Goal: Information Seeking & Learning: Learn about a topic

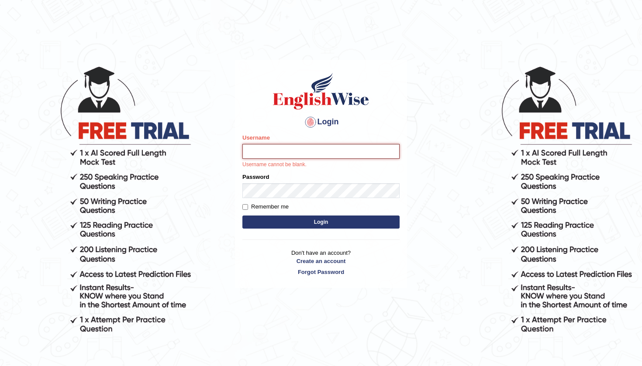
type input "Rizkinugraha__"
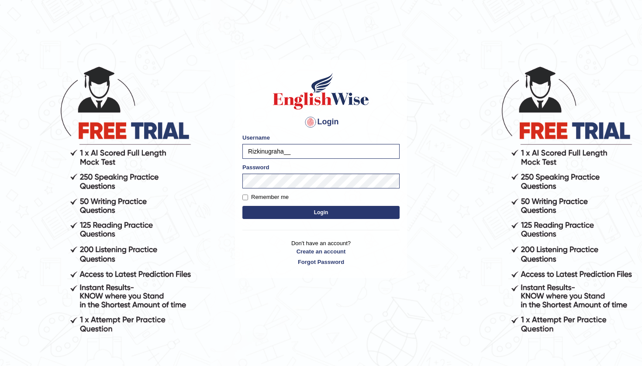
click at [335, 212] on button "Login" at bounding box center [320, 212] width 157 height 13
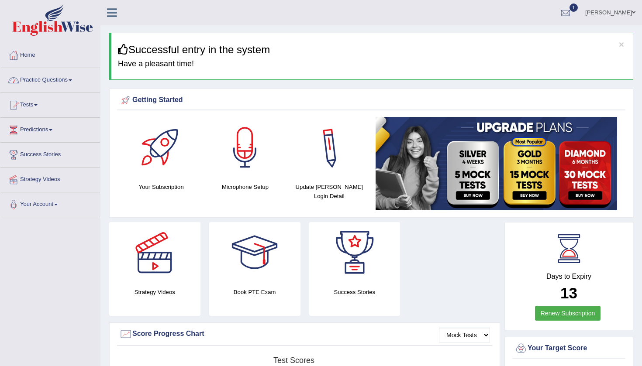
click at [69, 79] on link "Practice Questions" at bounding box center [50, 79] width 100 height 22
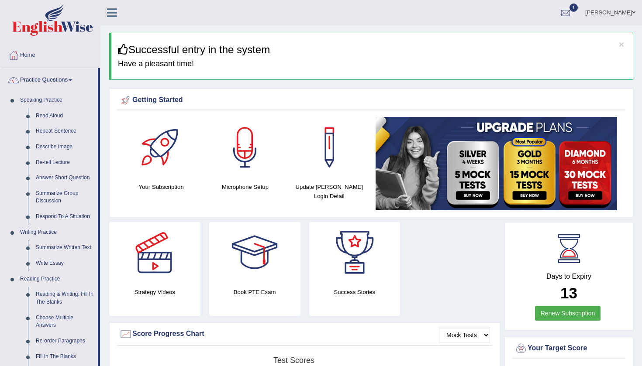
click at [61, 86] on link "Practice Questions" at bounding box center [48, 79] width 97 height 22
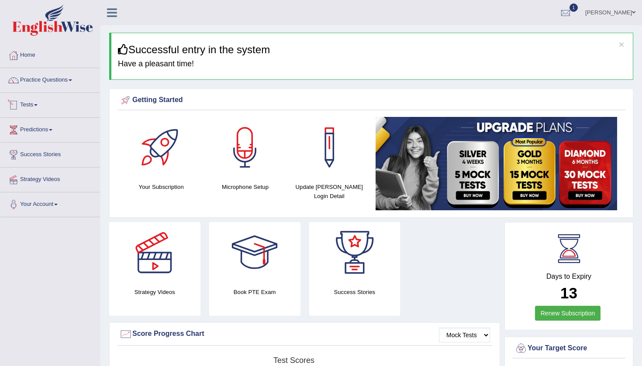
click at [35, 106] on link "Tests" at bounding box center [50, 104] width 100 height 22
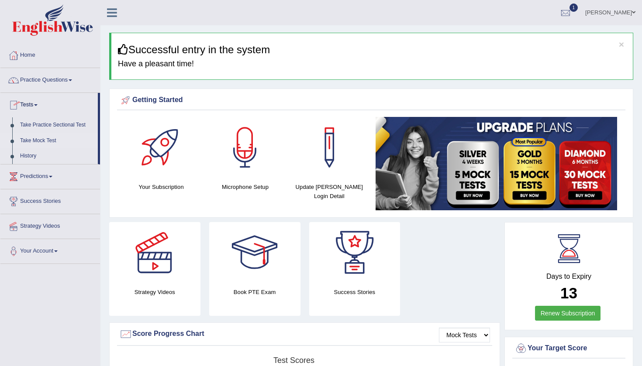
click at [33, 139] on link "Take Mock Test" at bounding box center [57, 141] width 82 height 16
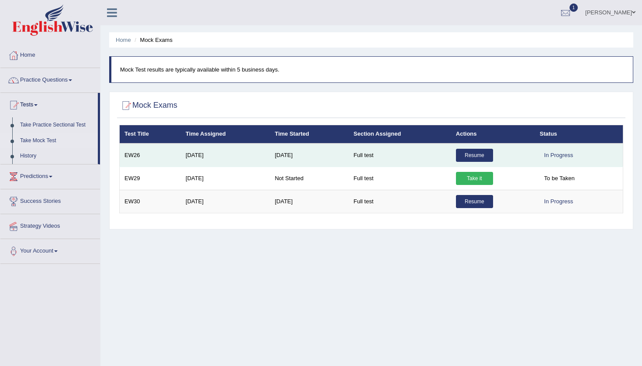
click at [484, 156] on link "Resume" at bounding box center [474, 155] width 37 height 13
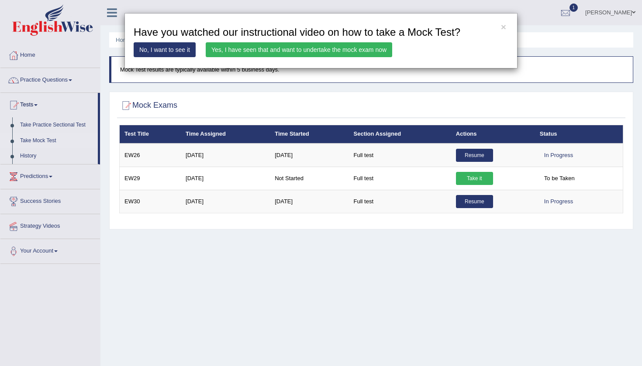
click at [358, 52] on link "Yes, I have seen that and want to undertake the mock exam now" at bounding box center [299, 49] width 187 height 15
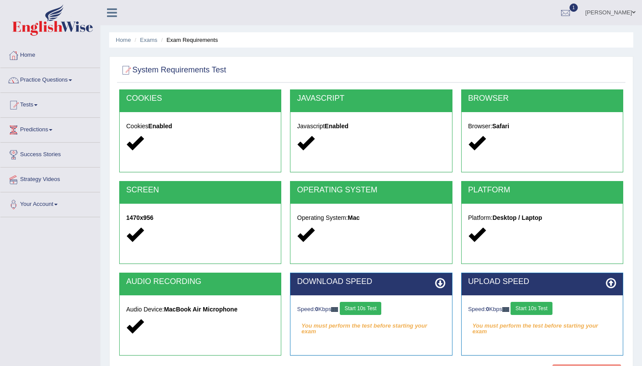
click at [362, 309] on button "Start 10s Test" at bounding box center [360, 308] width 41 height 13
click at [543, 312] on button "Start 10s Test" at bounding box center [531, 308] width 41 height 13
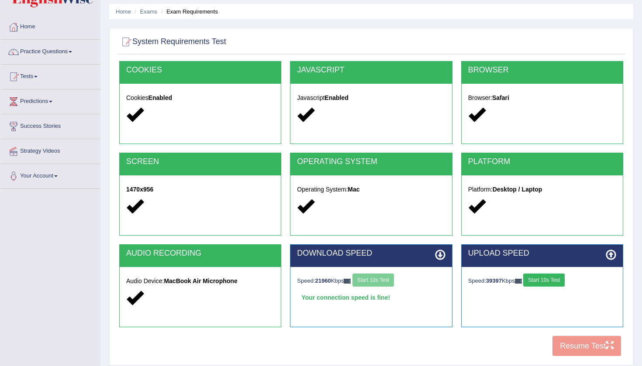
scroll to position [39, 0]
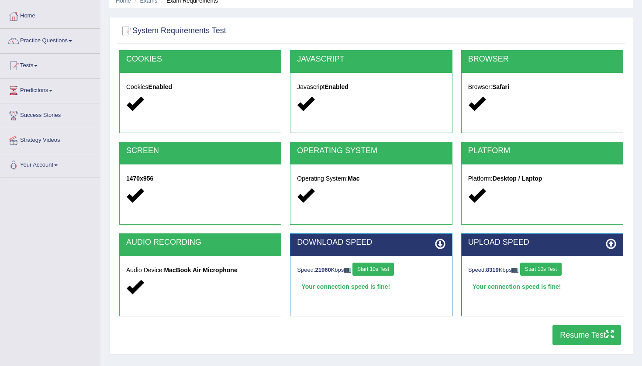
click at [565, 337] on button "Resume Test" at bounding box center [587, 335] width 69 height 20
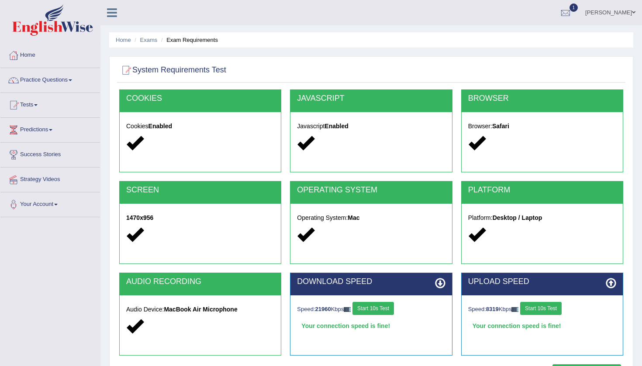
scroll to position [0, 0]
click at [28, 57] on link "Home" at bounding box center [50, 54] width 100 height 22
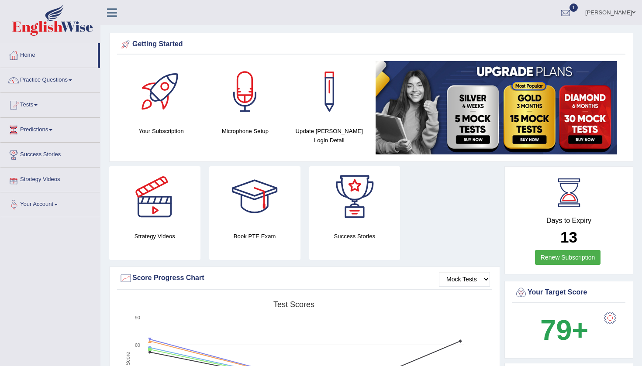
click at [41, 208] on link "Your Account" at bounding box center [50, 204] width 100 height 22
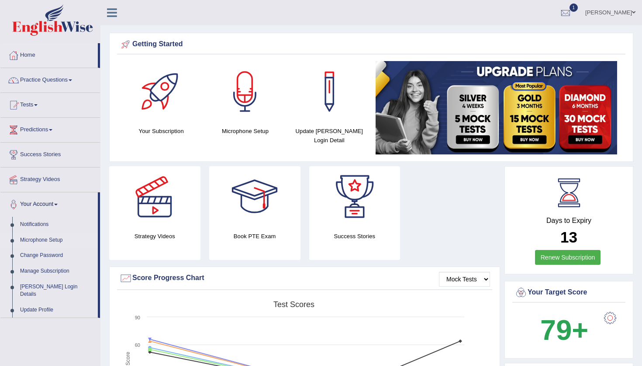
click at [45, 240] on link "Microphone Setup" at bounding box center [57, 241] width 82 height 16
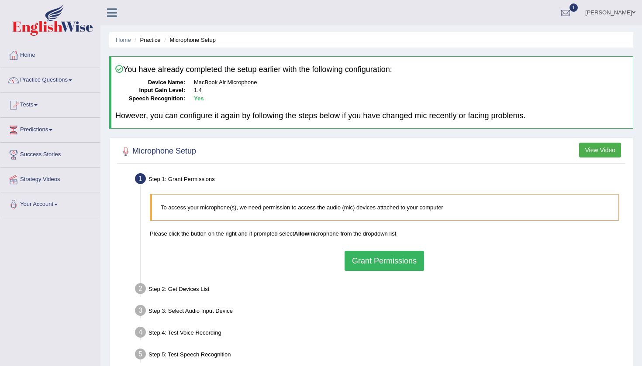
click at [367, 254] on button "Grant Permissions" at bounding box center [384, 261] width 79 height 20
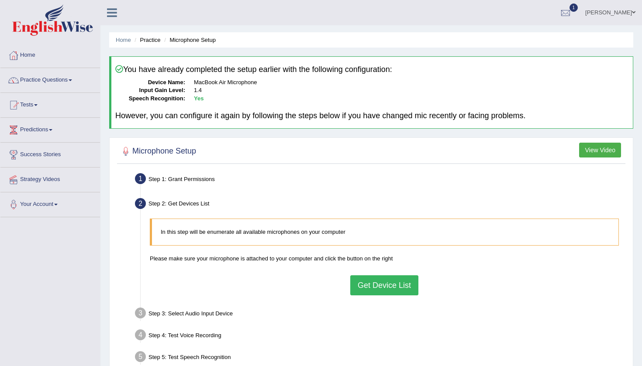
click at [370, 280] on button "Get Device List" at bounding box center [384, 286] width 68 height 20
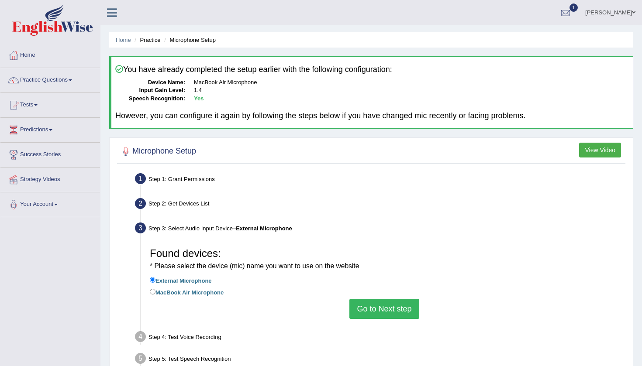
click at [373, 304] on button "Go to Next step" at bounding box center [383, 309] width 69 height 20
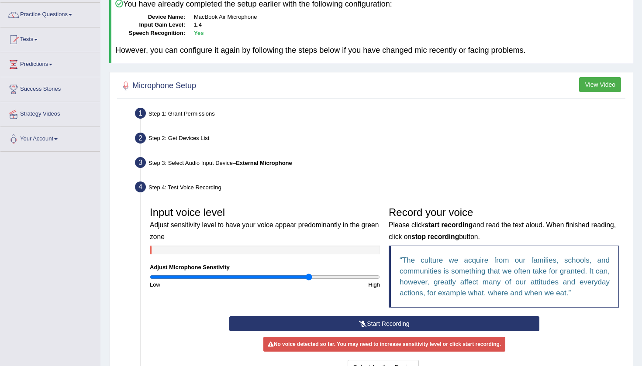
scroll to position [66, 0]
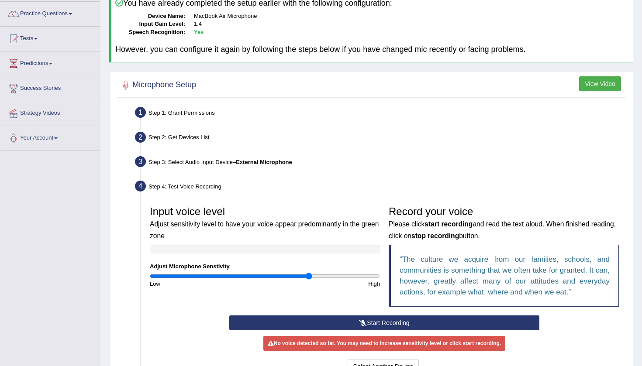
click at [349, 320] on button "Start Recording" at bounding box center [384, 323] width 310 height 15
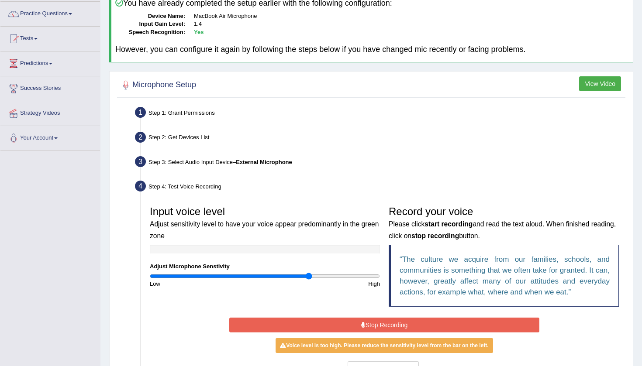
drag, startPoint x: 310, startPoint y: 269, endPoint x: 305, endPoint y: 269, distance: 4.8
click at [305, 269] on div "Input voice level Adjust sensitivity level to have your voice appear predominan…" at bounding box center [264, 245] width 239 height 86
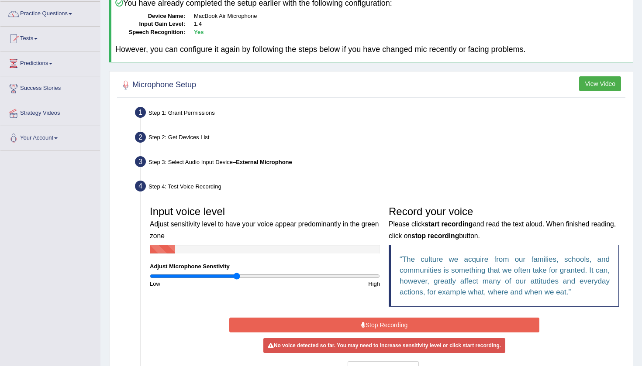
drag, startPoint x: 309, startPoint y: 276, endPoint x: 238, endPoint y: 279, distance: 71.3
click at [238, 279] on div "Input voice level Adjust sensitivity level to have your voice appear predominan…" at bounding box center [264, 245] width 239 height 86
click at [322, 323] on button "Stop Recording" at bounding box center [384, 325] width 310 height 15
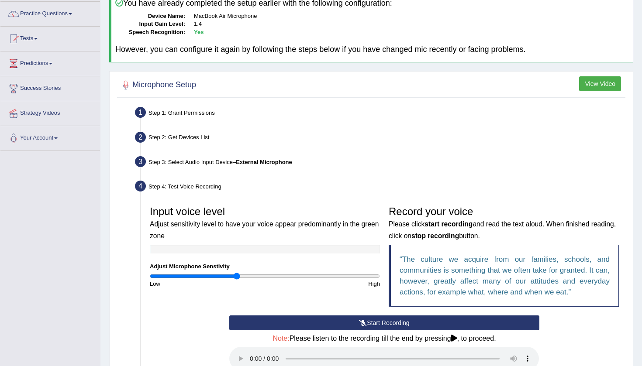
click at [322, 323] on button "Start Recording" at bounding box center [384, 323] width 310 height 15
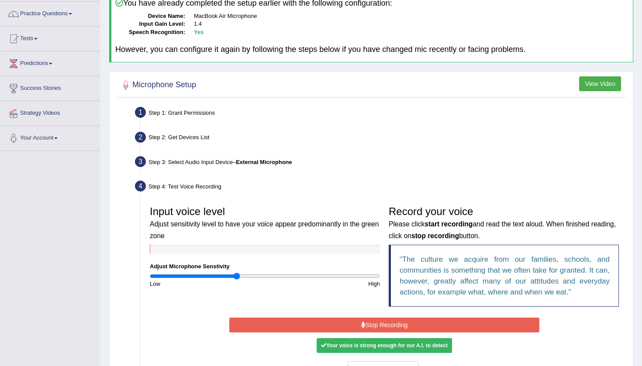
click at [322, 323] on button "Stop Recording" at bounding box center [384, 325] width 310 height 15
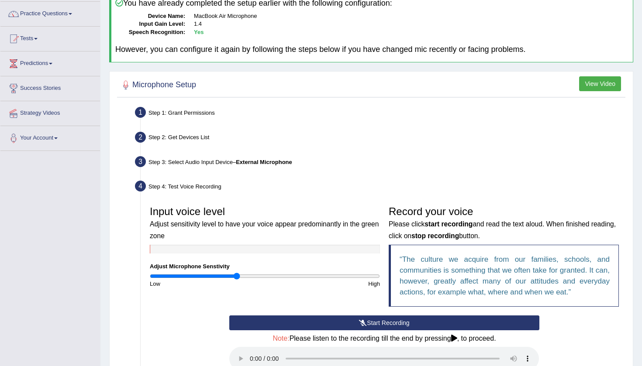
click at [251, 353] on audio at bounding box center [384, 359] width 310 height 24
drag, startPoint x: 237, startPoint y: 275, endPoint x: 213, endPoint y: 273, distance: 24.1
type input "0.54"
click at [213, 273] on input "range" at bounding box center [265, 276] width 230 height 7
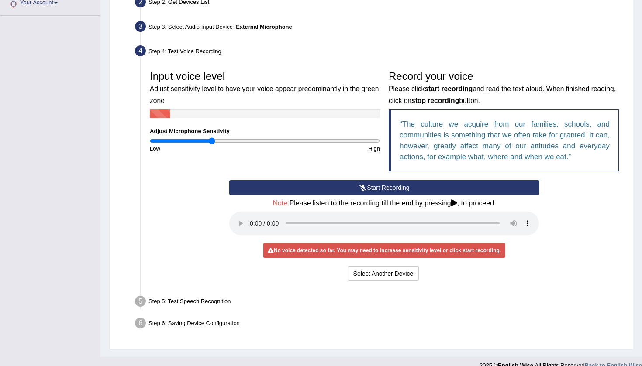
scroll to position [201, 0]
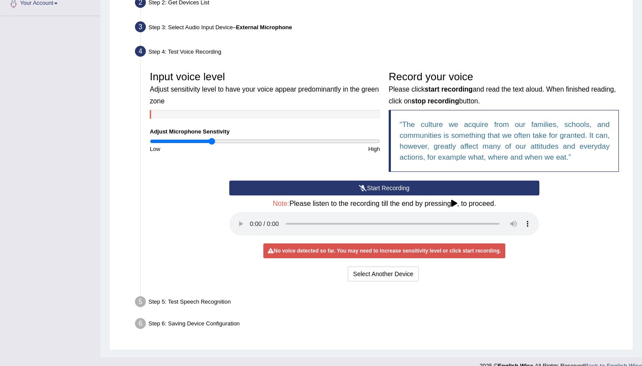
click at [400, 190] on button "Start Recording" at bounding box center [384, 188] width 310 height 15
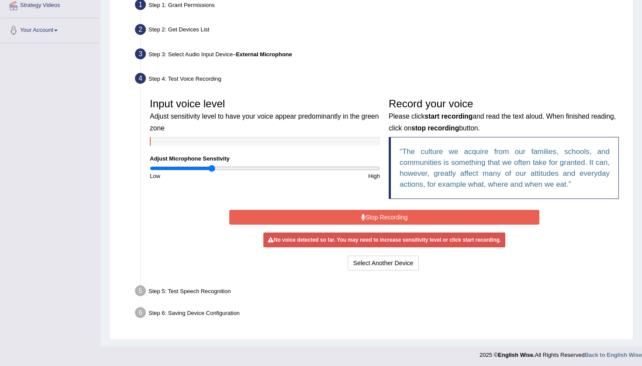
scroll to position [172, 0]
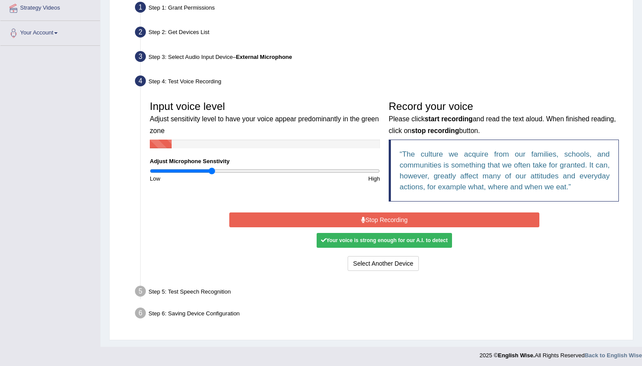
click at [336, 213] on button "Stop Recording" at bounding box center [384, 220] width 310 height 15
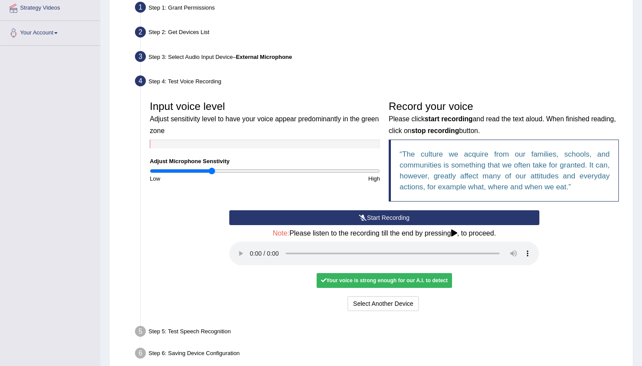
click at [252, 250] on audio at bounding box center [384, 254] width 310 height 24
click at [394, 297] on button "Voice is ok. Go to Next step" at bounding box center [421, 304] width 86 height 15
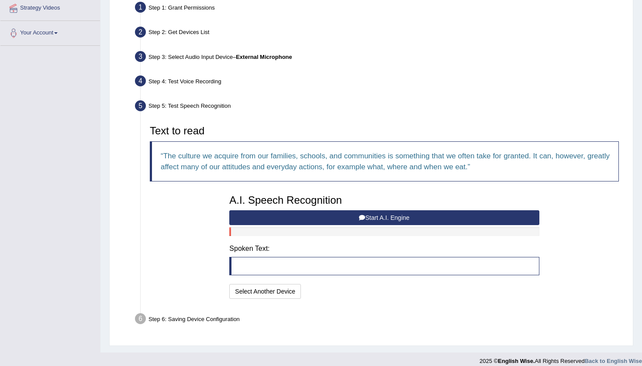
click at [379, 213] on button "Start A.I. Engine" at bounding box center [384, 218] width 310 height 15
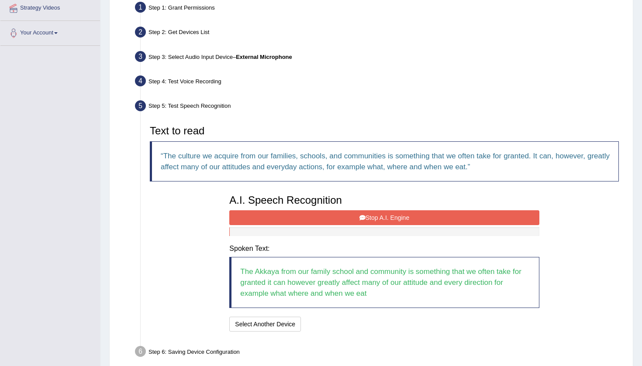
click at [389, 220] on button "Stop A.I. Engine" at bounding box center [384, 218] width 310 height 15
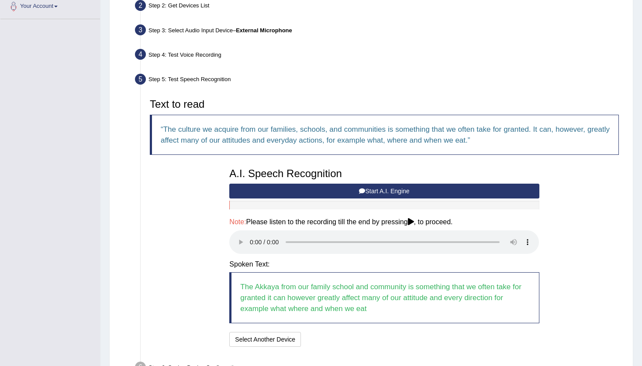
scroll to position [202, 0]
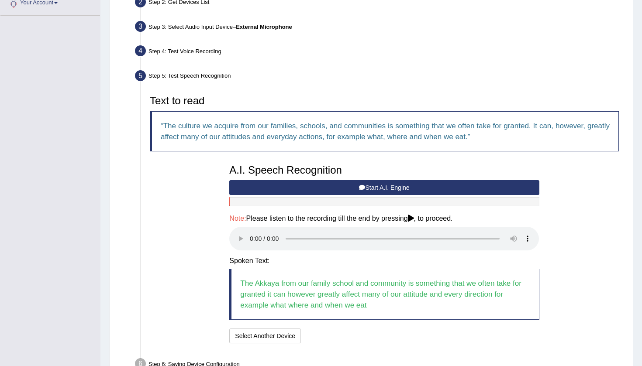
click at [252, 232] on audio at bounding box center [384, 239] width 310 height 24
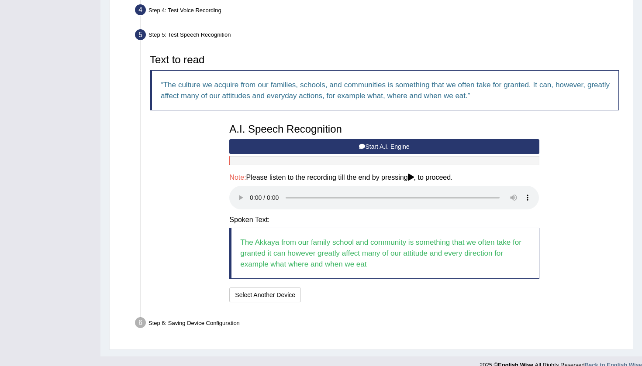
scroll to position [242, 0]
click at [251, 194] on audio at bounding box center [384, 199] width 310 height 24
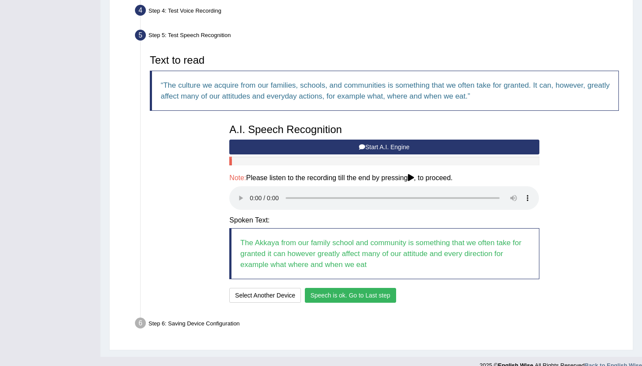
click at [337, 288] on button "Speech is ok. Go to Last step" at bounding box center [350, 295] width 91 height 15
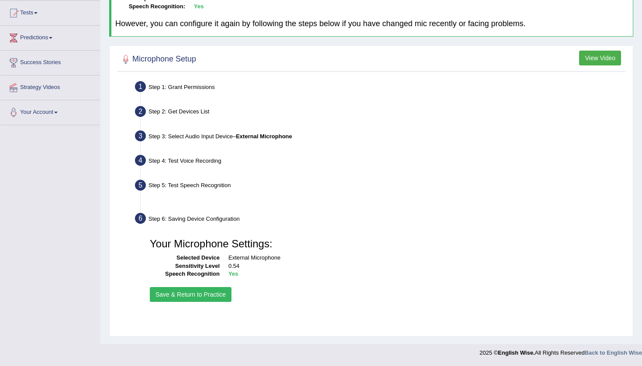
scroll to position [92, 0]
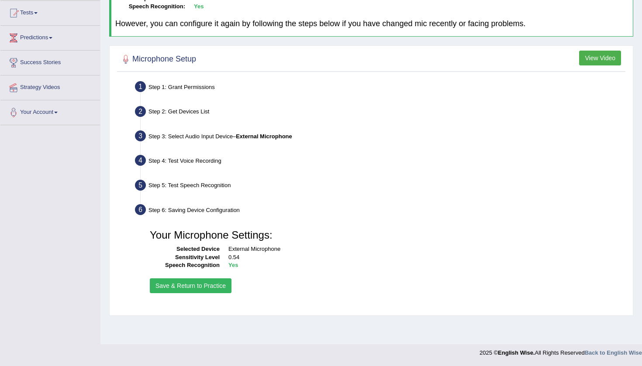
click at [211, 283] on button "Save & Return to Practice" at bounding box center [191, 286] width 82 height 15
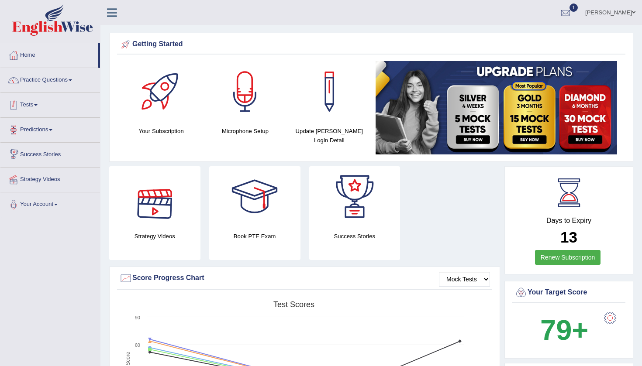
click at [35, 108] on link "Tests" at bounding box center [50, 104] width 100 height 22
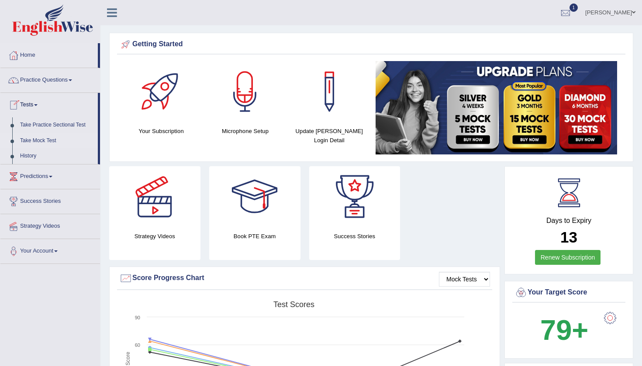
click at [40, 136] on link "Take Mock Test" at bounding box center [57, 141] width 82 height 16
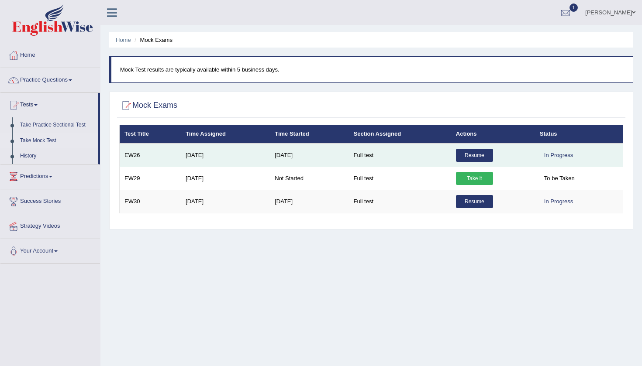
click at [479, 154] on link "Resume" at bounding box center [474, 155] width 37 height 13
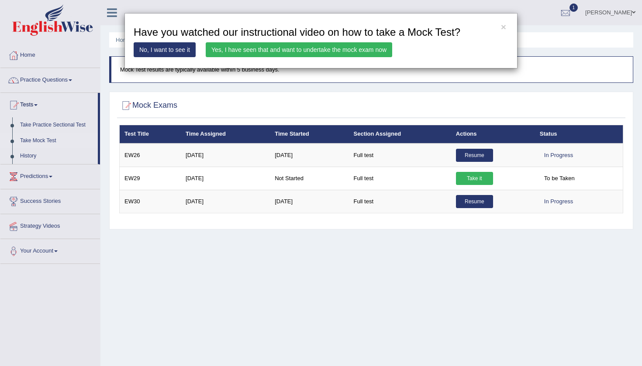
click at [360, 47] on link "Yes, I have seen that and want to undertake the mock exam now" at bounding box center [299, 49] width 187 height 15
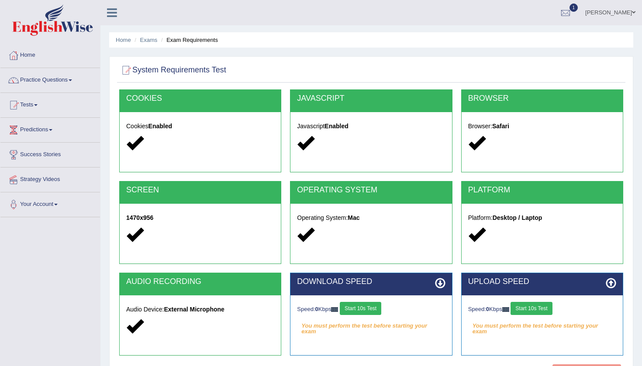
click at [373, 313] on button "Start 10s Test" at bounding box center [360, 308] width 41 height 13
click at [531, 311] on button "Start 10s Test" at bounding box center [531, 308] width 41 height 13
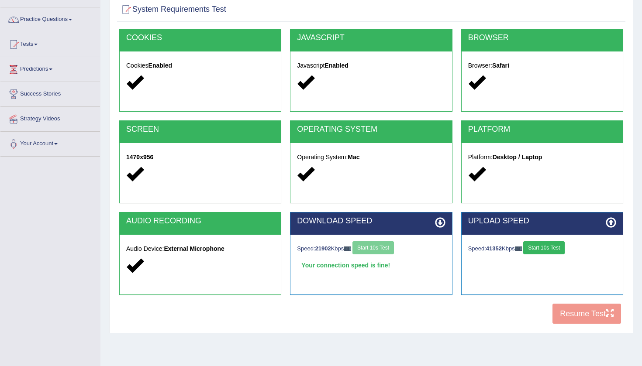
scroll to position [65, 0]
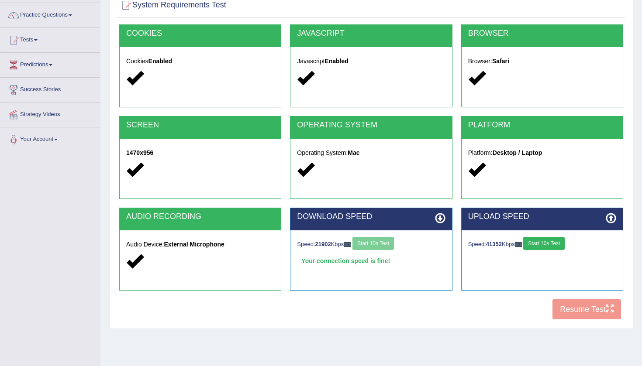
click at [585, 317] on div "COOKIES Cookies Enabled JAVASCRIPT Javascript Enabled BROWSER Browser: Safari S…" at bounding box center [371, 174] width 508 height 300
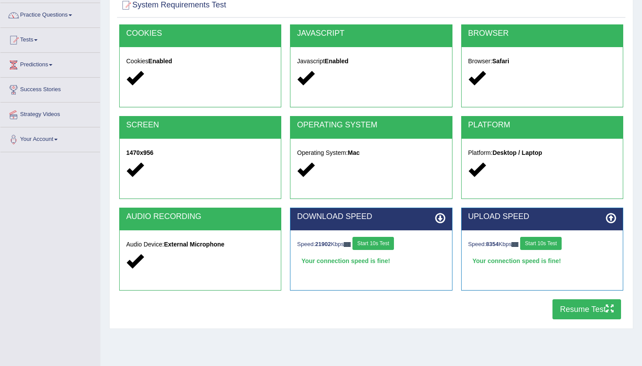
click at [585, 317] on button "Resume Test" at bounding box center [587, 310] width 69 height 20
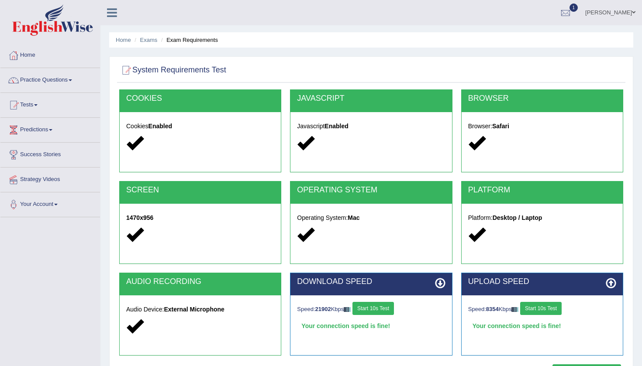
scroll to position [0, 0]
click at [32, 52] on link "Home" at bounding box center [50, 54] width 100 height 22
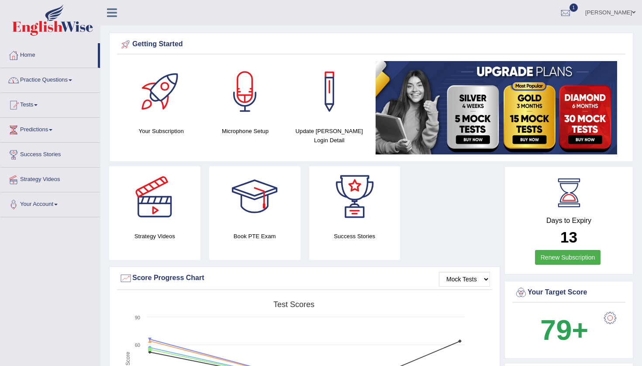
click at [45, 77] on link "Practice Questions" at bounding box center [50, 79] width 100 height 22
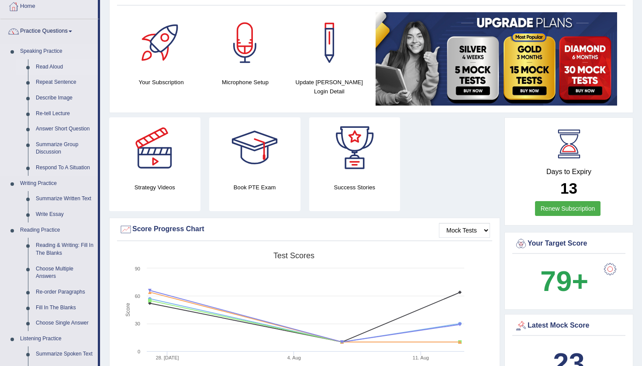
scroll to position [48, 0]
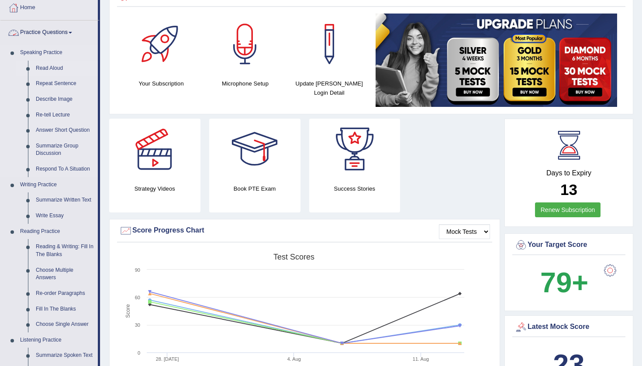
click at [52, 68] on link "Read Aloud" at bounding box center [65, 69] width 66 height 16
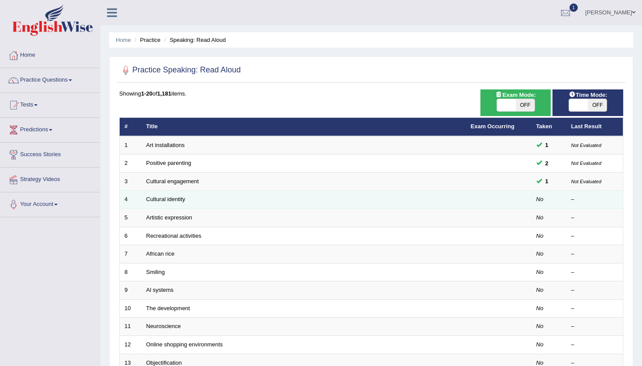
click at [474, 193] on td at bounding box center [499, 200] width 66 height 18
click at [181, 198] on link "Cultural identity" at bounding box center [165, 199] width 39 height 7
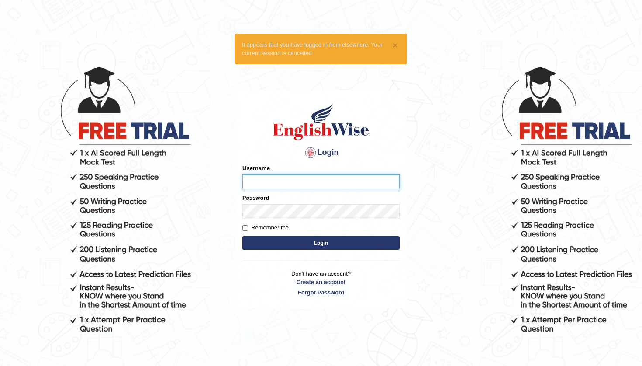
type input "Rizkinugraha__"
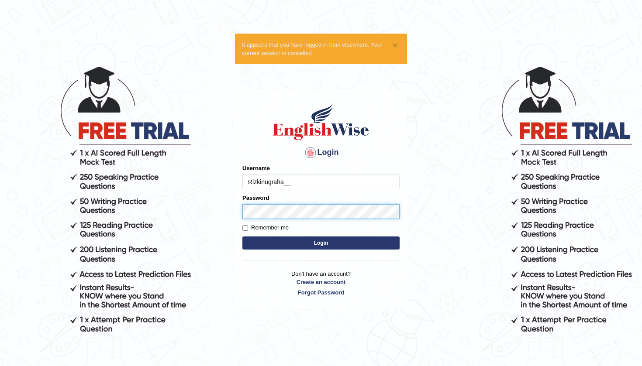
click at [321, 243] on button "Login" at bounding box center [320, 243] width 157 height 13
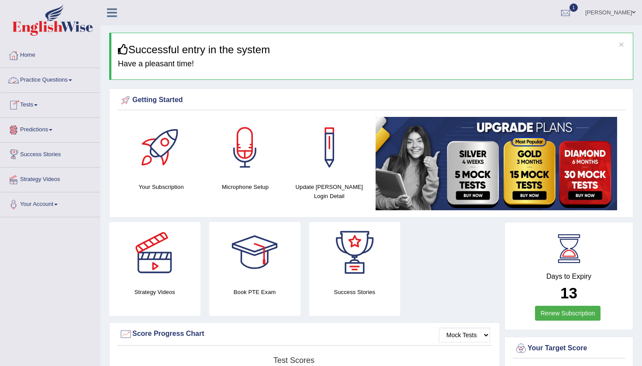
click at [55, 79] on link "Practice Questions" at bounding box center [50, 79] width 100 height 22
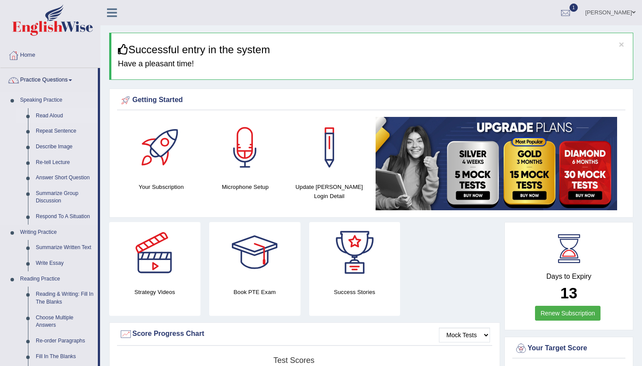
click at [47, 112] on link "Read Aloud" at bounding box center [65, 116] width 66 height 16
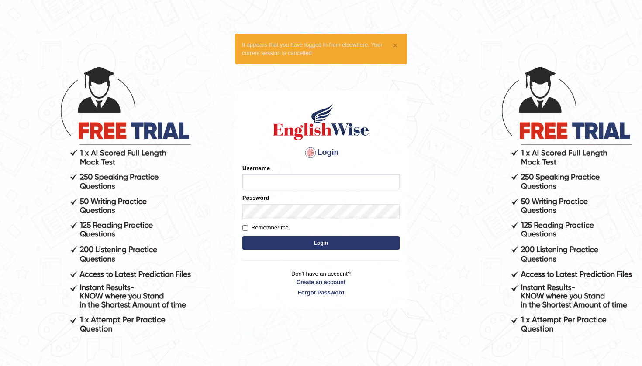
click at [412, 144] on body "× It appears that you have logged in from elsewhere. Your current session is ca…" at bounding box center [321, 215] width 642 height 366
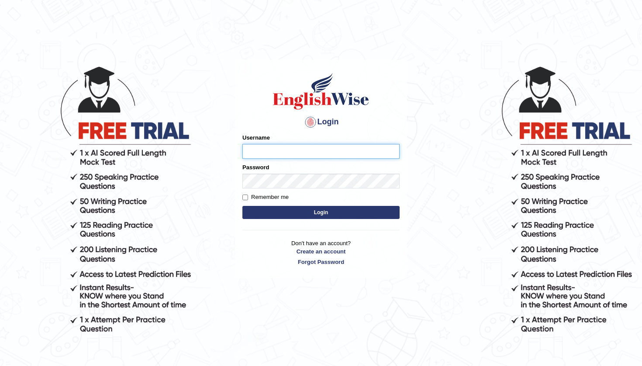
type input "Rizkinugraha__"
click at [358, 215] on button "Login" at bounding box center [320, 212] width 157 height 13
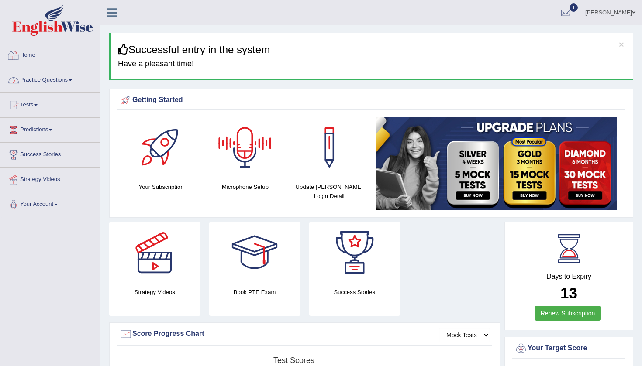
click at [65, 79] on link "Practice Questions" at bounding box center [50, 79] width 100 height 22
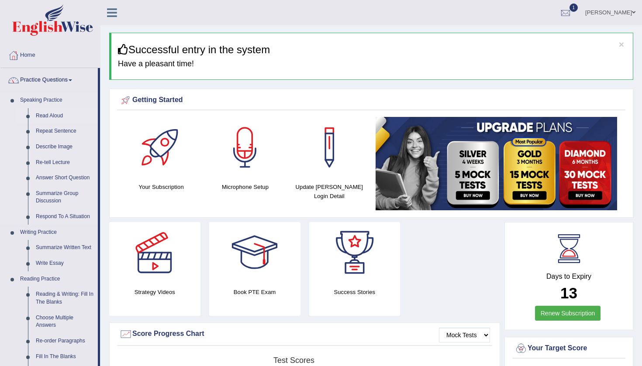
click at [53, 115] on link "Read Aloud" at bounding box center [65, 116] width 66 height 16
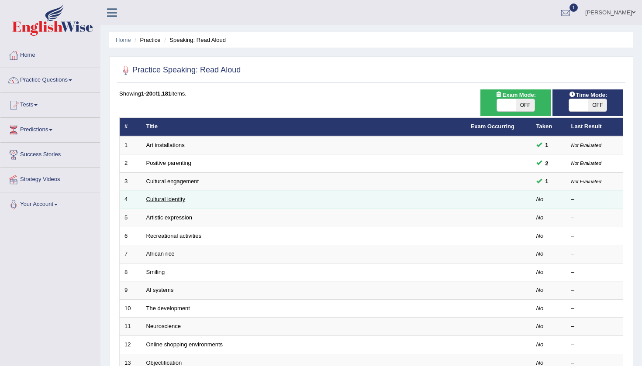
click at [182, 200] on link "Cultural identity" at bounding box center [165, 199] width 39 height 7
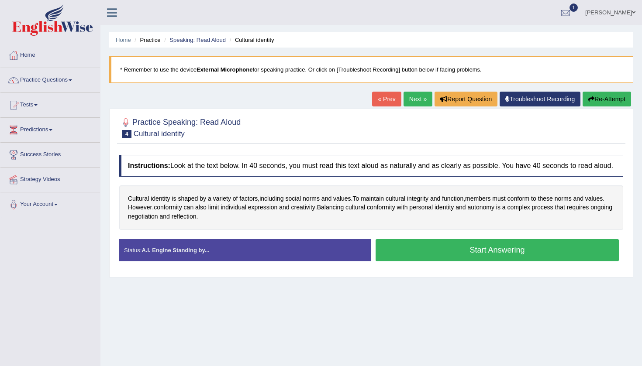
click at [428, 256] on button "Start Answering" at bounding box center [497, 250] width 243 height 22
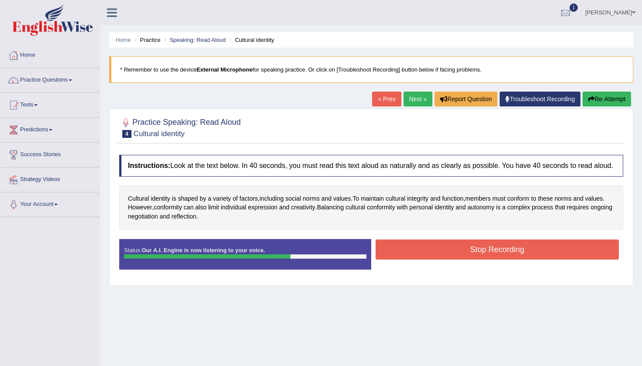
click at [428, 256] on button "Stop Recording" at bounding box center [497, 250] width 243 height 20
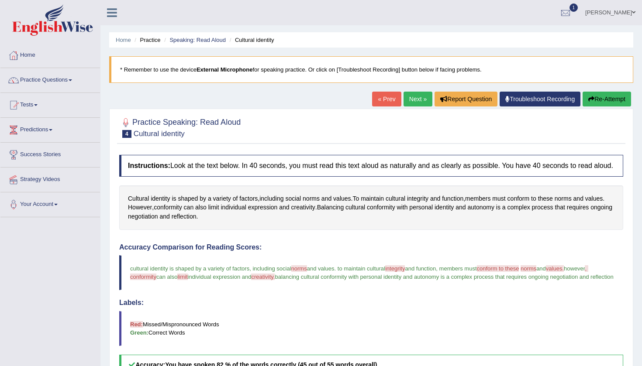
click at [421, 105] on link "Next »" at bounding box center [418, 99] width 29 height 15
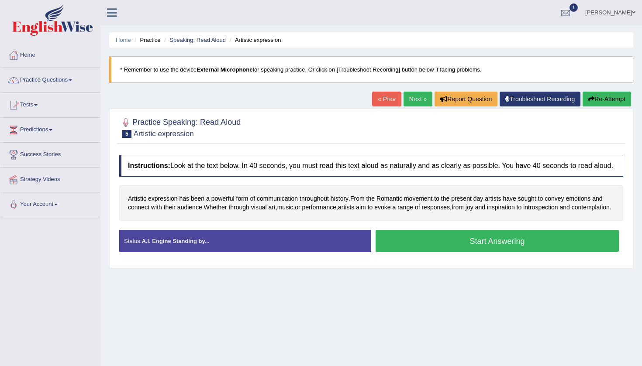
click at [432, 252] on button "Start Answering" at bounding box center [497, 241] width 243 height 22
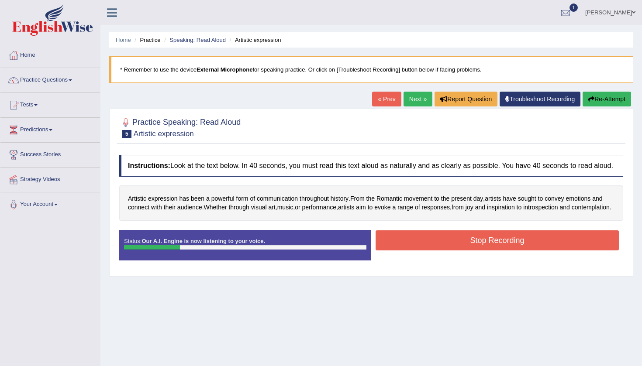
click at [432, 251] on button "Stop Recording" at bounding box center [497, 241] width 243 height 20
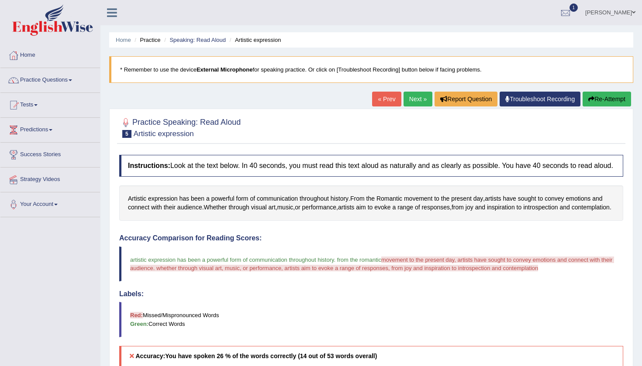
click at [594, 104] on button "Re-Attempt" at bounding box center [607, 99] width 48 height 15
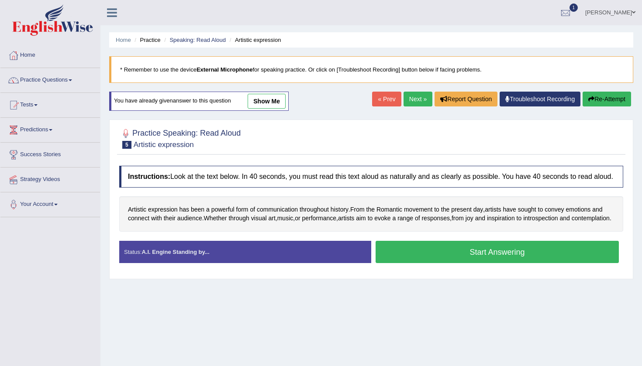
click at [397, 263] on button "Start Answering" at bounding box center [497, 252] width 243 height 22
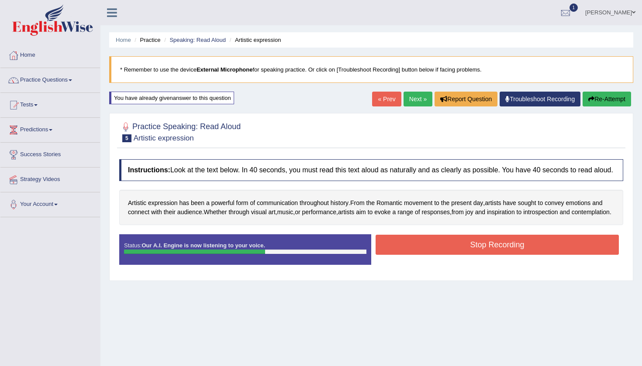
click at [397, 255] on button "Stop Recording" at bounding box center [497, 245] width 243 height 20
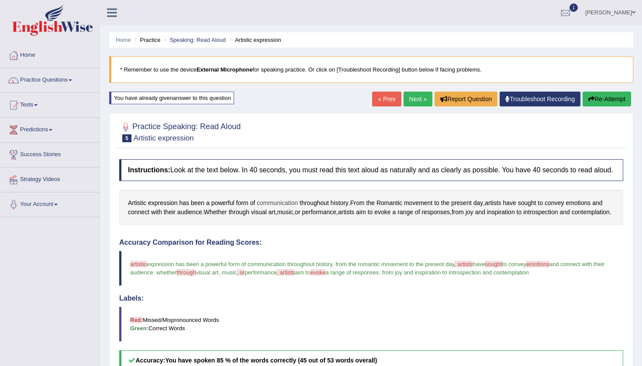
scroll to position [0, 0]
click at [64, 78] on link "Practice Questions" at bounding box center [50, 79] width 100 height 22
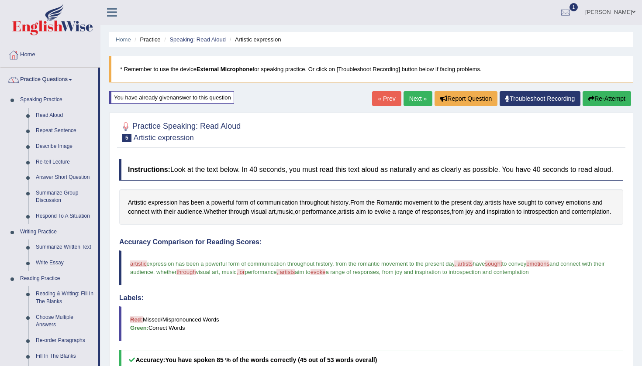
click at [58, 83] on link "Practice Questions" at bounding box center [48, 79] width 97 height 22
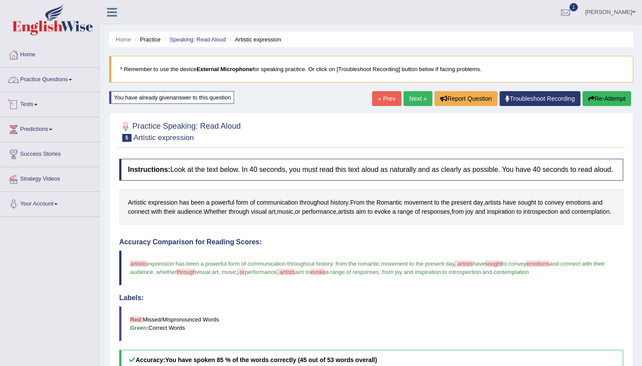
click at [28, 104] on link "Tests" at bounding box center [50, 104] width 100 height 22
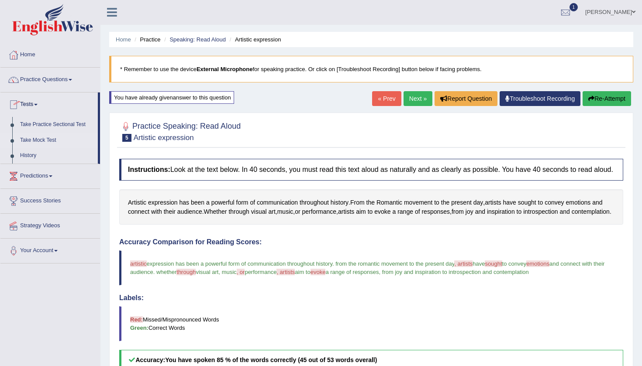
click at [47, 142] on link "Take Mock Test" at bounding box center [57, 141] width 82 height 16
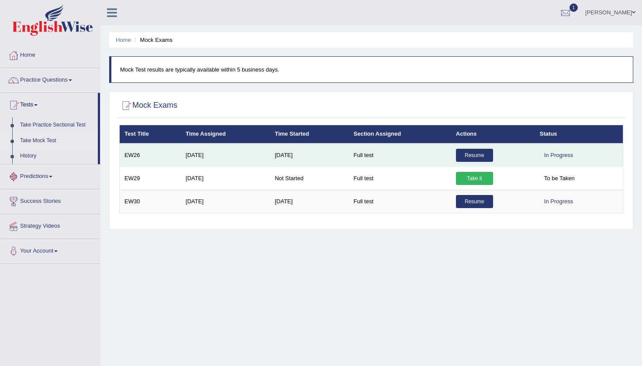
click at [459, 153] on link "Resume" at bounding box center [474, 155] width 37 height 13
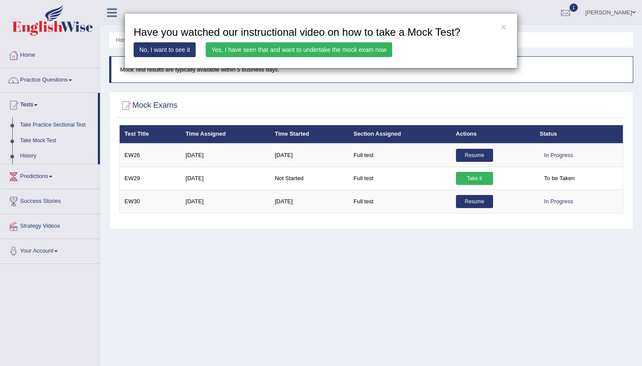
click at [366, 48] on link "Yes, I have seen that and want to undertake the mock exam now" at bounding box center [299, 49] width 187 height 15
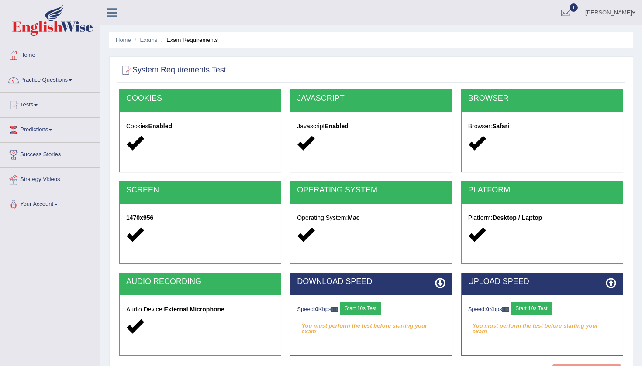
click at [372, 310] on button "Start 10s Test" at bounding box center [360, 308] width 41 height 13
click at [551, 308] on button "Start 10s Test" at bounding box center [531, 308] width 41 height 13
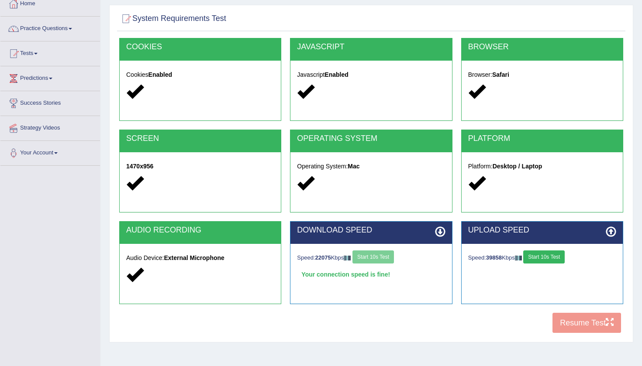
scroll to position [59, 0]
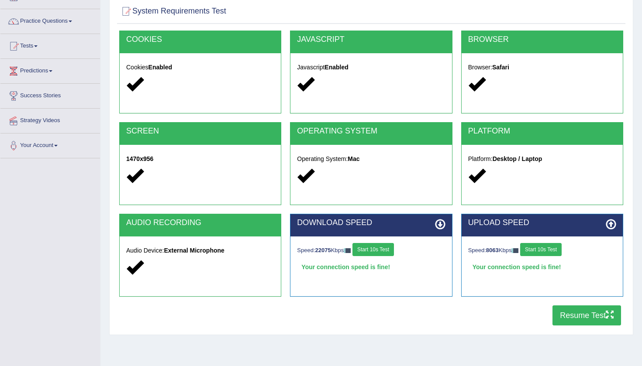
click at [598, 315] on button "Resume Test" at bounding box center [587, 316] width 69 height 20
click at [52, 23] on link "Practice Questions" at bounding box center [50, 20] width 100 height 22
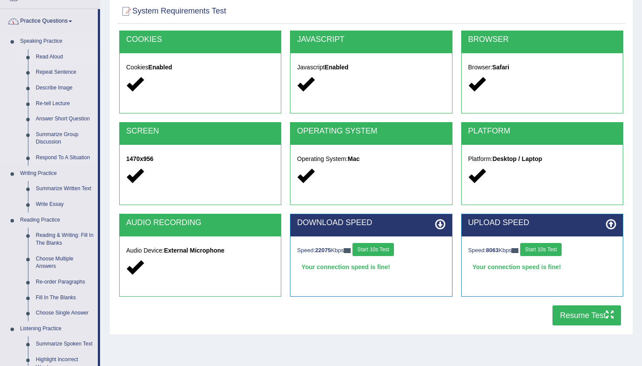
click at [48, 55] on link "Read Aloud" at bounding box center [65, 57] width 66 height 16
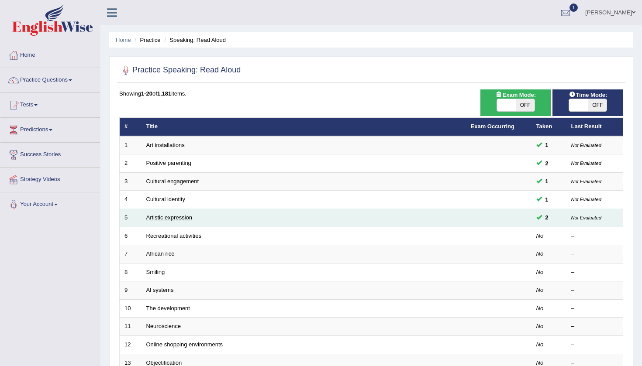
click at [188, 214] on link "Artistic expression" at bounding box center [169, 217] width 46 height 7
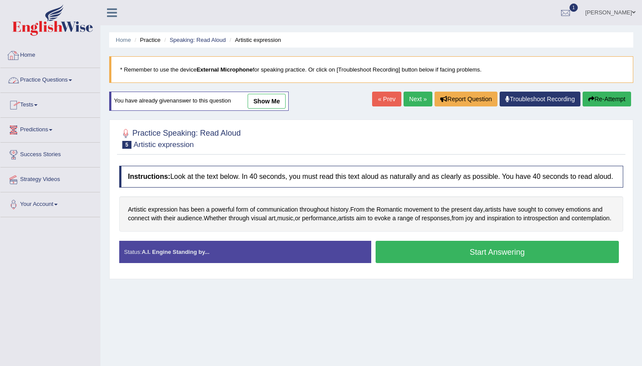
click at [33, 59] on link "Home" at bounding box center [50, 54] width 100 height 22
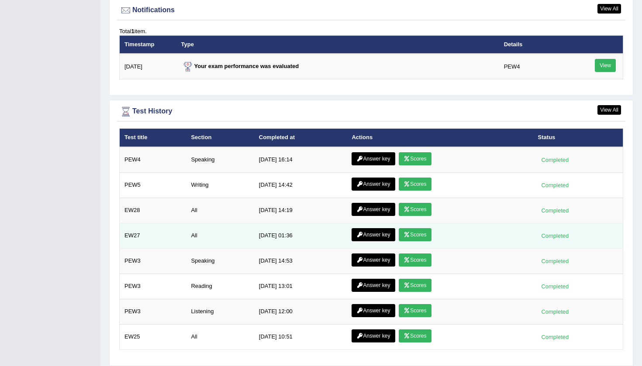
scroll to position [1072, 0]
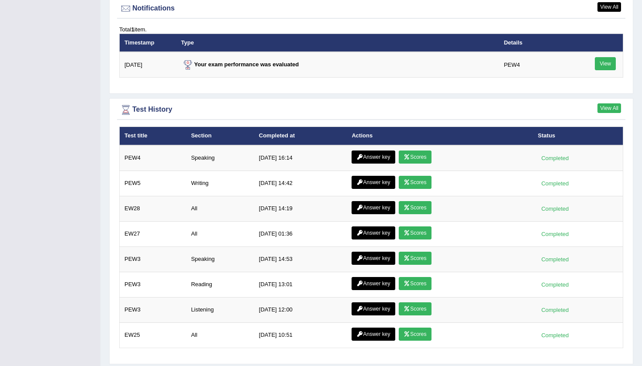
click at [611, 105] on link "View All" at bounding box center [610, 109] width 24 height 10
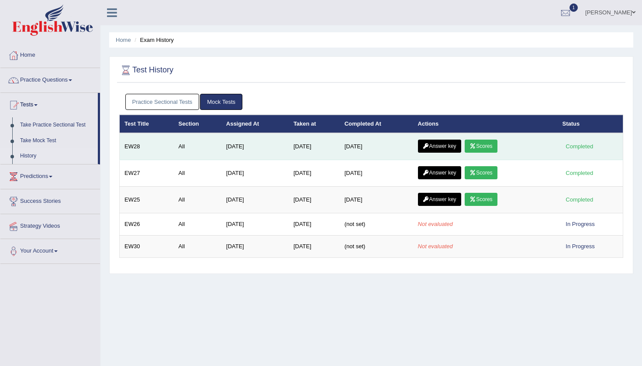
click at [485, 144] on link "Scores" at bounding box center [481, 146] width 32 height 13
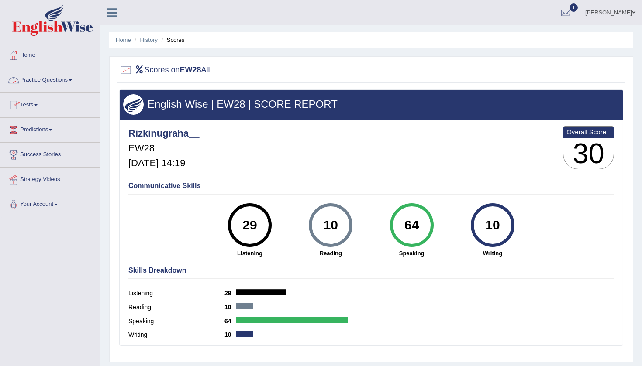
click at [55, 82] on link "Practice Questions" at bounding box center [50, 79] width 100 height 22
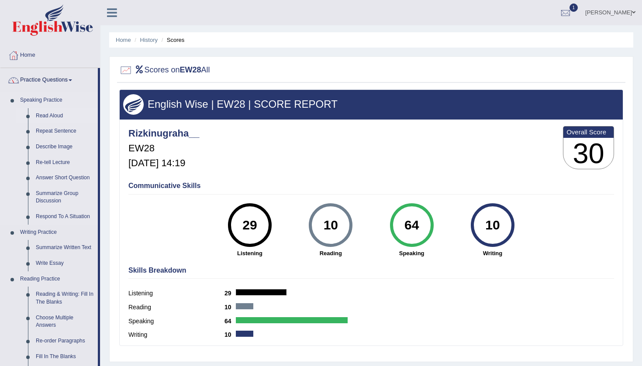
click at [48, 116] on link "Read Aloud" at bounding box center [65, 116] width 66 height 16
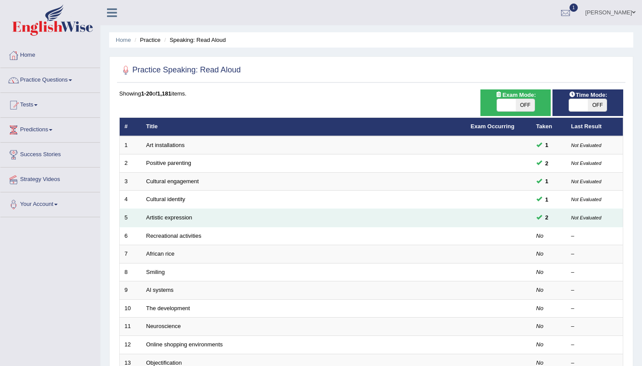
click at [545, 218] on span "2" at bounding box center [547, 217] width 10 height 9
click at [183, 214] on link "Artistic expression" at bounding box center [169, 217] width 46 height 7
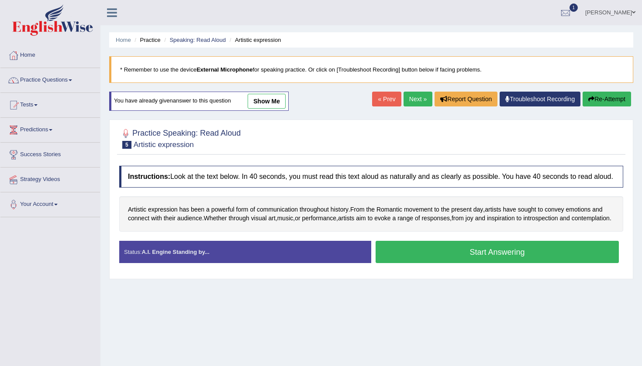
click at [271, 105] on link "show me" at bounding box center [267, 101] width 38 height 15
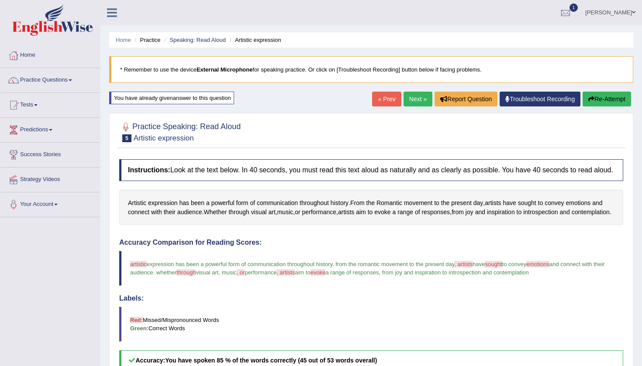
click at [383, 102] on link "« Prev" at bounding box center [386, 99] width 29 height 15
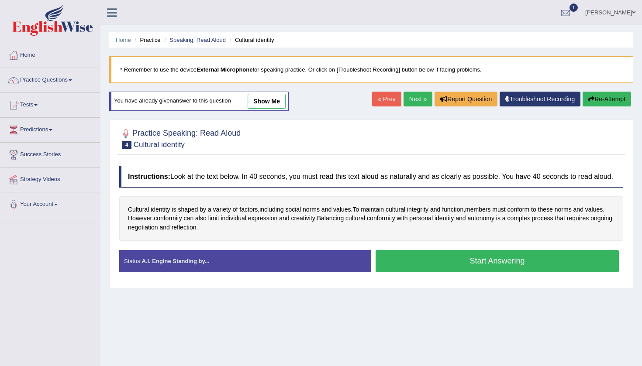
click at [383, 102] on link "« Prev" at bounding box center [386, 99] width 29 height 15
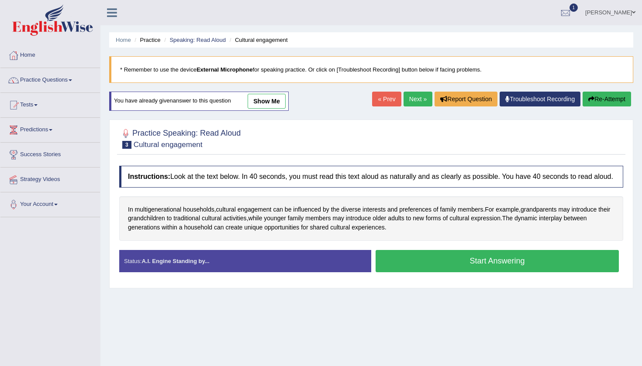
click at [383, 102] on link "« Prev" at bounding box center [386, 99] width 29 height 15
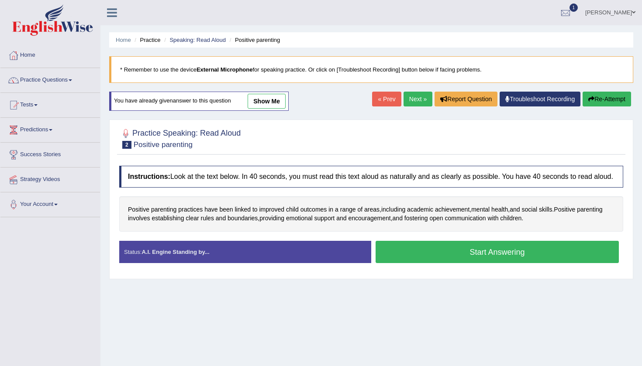
click at [383, 102] on link "« Prev" at bounding box center [386, 99] width 29 height 15
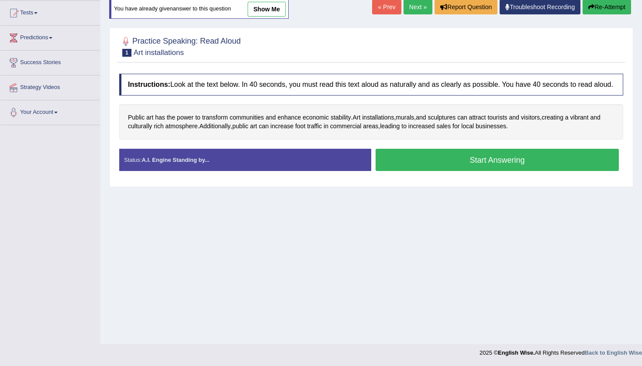
scroll to position [92, 0]
click at [421, 13] on link "Next »" at bounding box center [418, 7] width 29 height 15
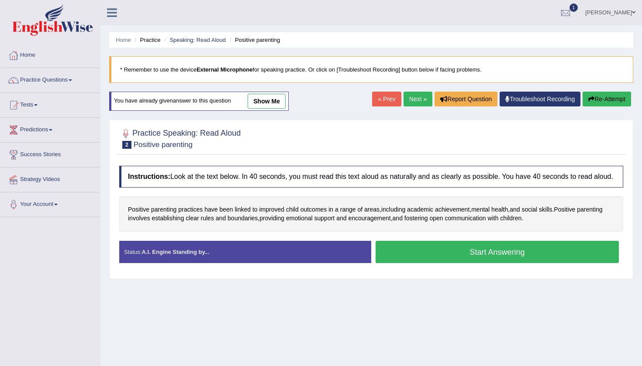
click at [410, 102] on link "Next »" at bounding box center [418, 99] width 29 height 15
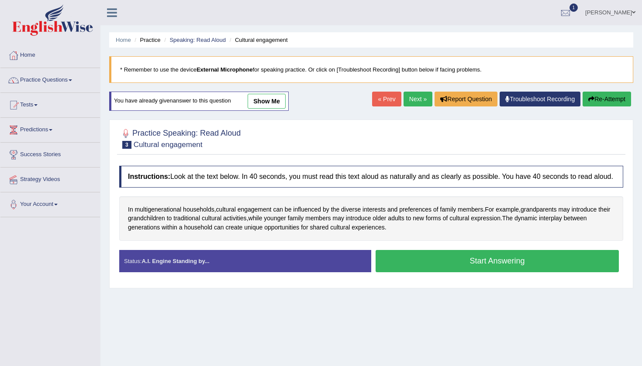
click at [410, 102] on link "Next »" at bounding box center [418, 99] width 29 height 15
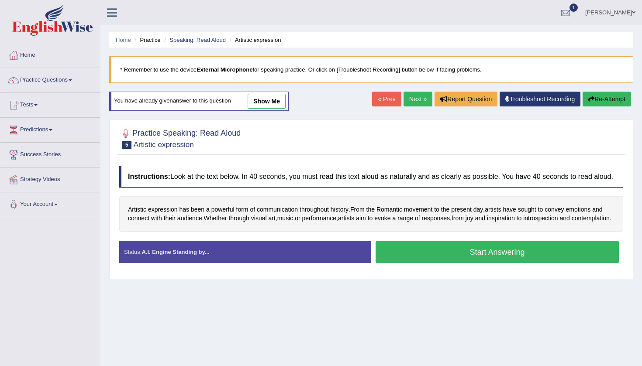
click at [278, 100] on link "show me" at bounding box center [267, 101] width 38 height 15
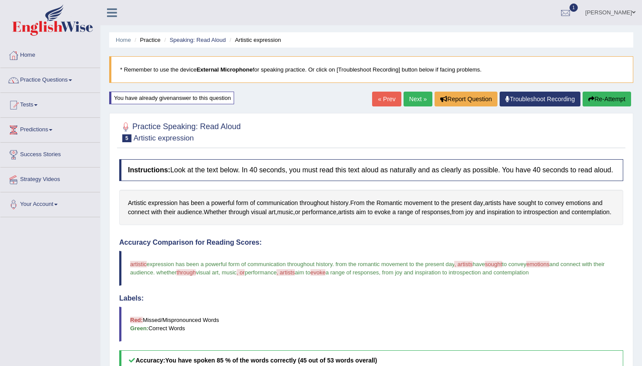
click at [406, 100] on link "Next »" at bounding box center [418, 99] width 29 height 15
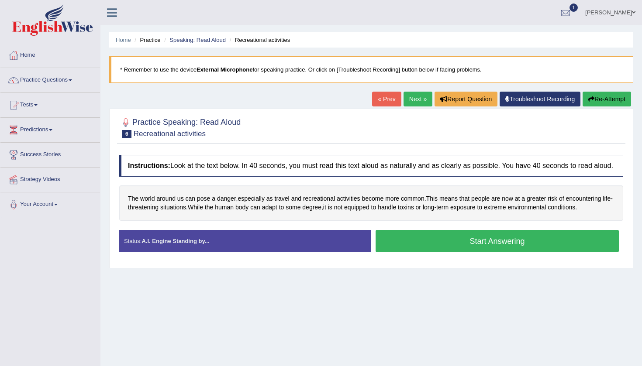
click at [438, 244] on button "Start Answering" at bounding box center [497, 241] width 243 height 22
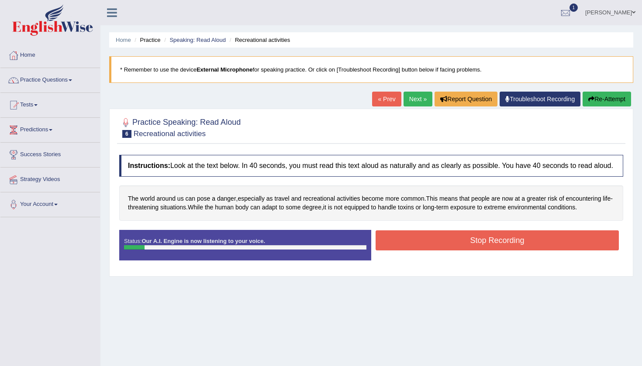
click at [438, 244] on button "Stop Recording" at bounding box center [497, 241] width 243 height 20
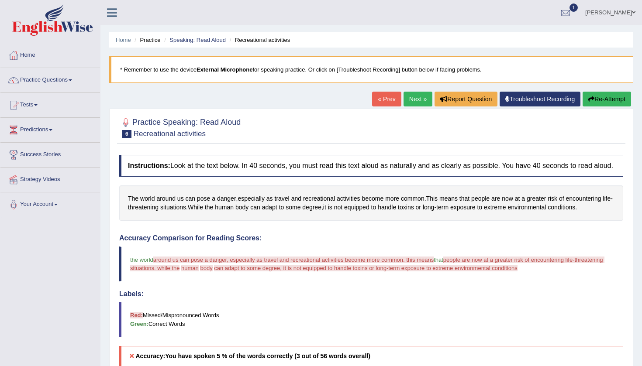
click at [600, 101] on button "Re-Attempt" at bounding box center [607, 99] width 48 height 15
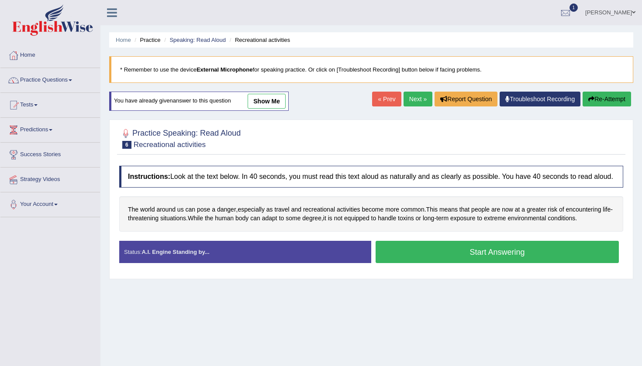
click at [451, 259] on button "Start Answering" at bounding box center [497, 252] width 243 height 22
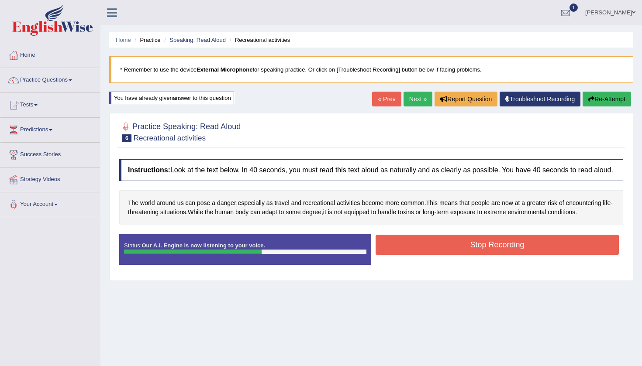
click at [451, 255] on button "Stop Recording" at bounding box center [497, 245] width 243 height 20
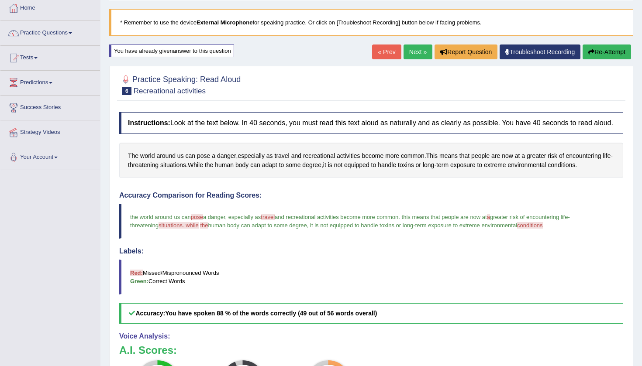
scroll to position [40, 0]
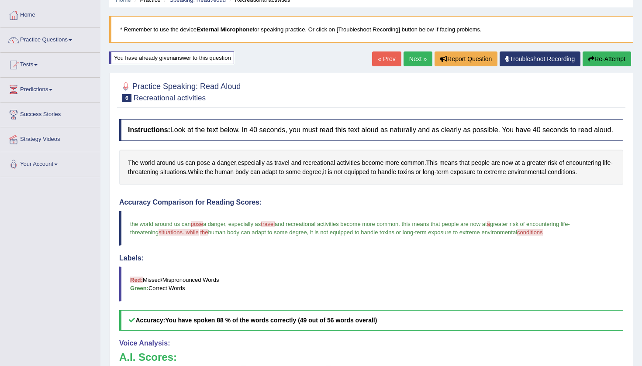
click at [415, 60] on link "Next »" at bounding box center [418, 59] width 29 height 15
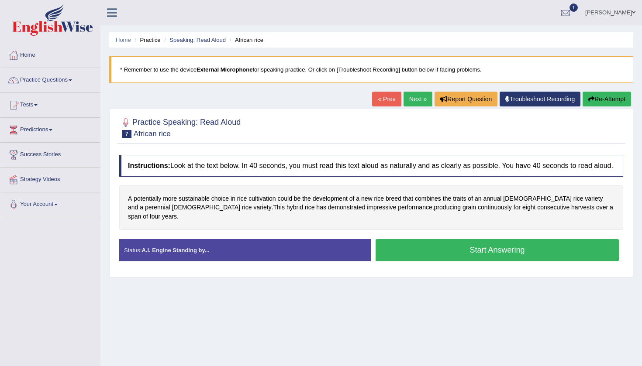
click at [447, 256] on button "Start Answering" at bounding box center [497, 250] width 243 height 22
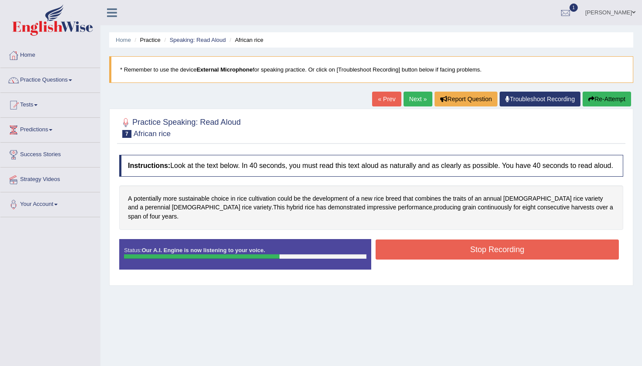
click at [447, 256] on button "Stop Recording" at bounding box center [497, 250] width 243 height 20
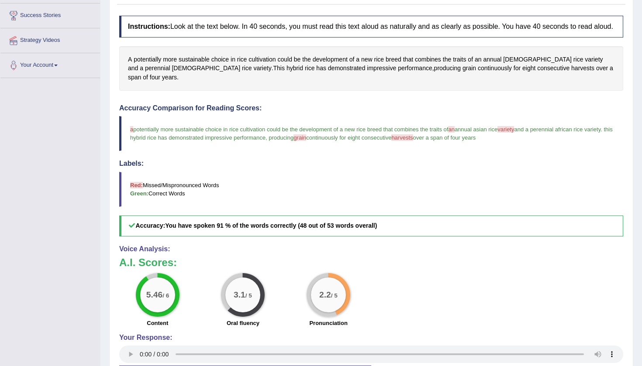
scroll to position [143, 0]
